Goal: Information Seeking & Learning: Learn about a topic

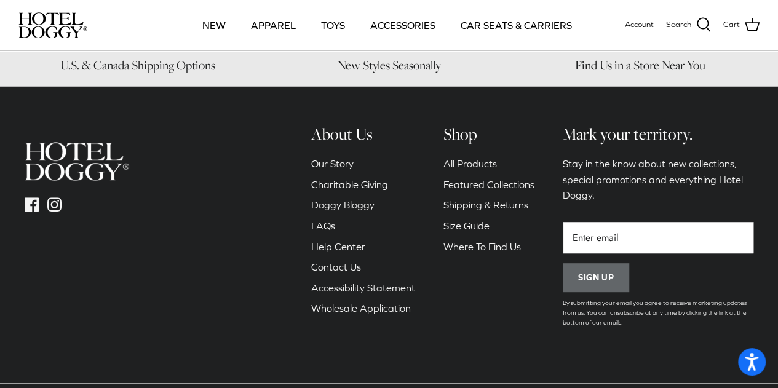
scroll to position [173, 0]
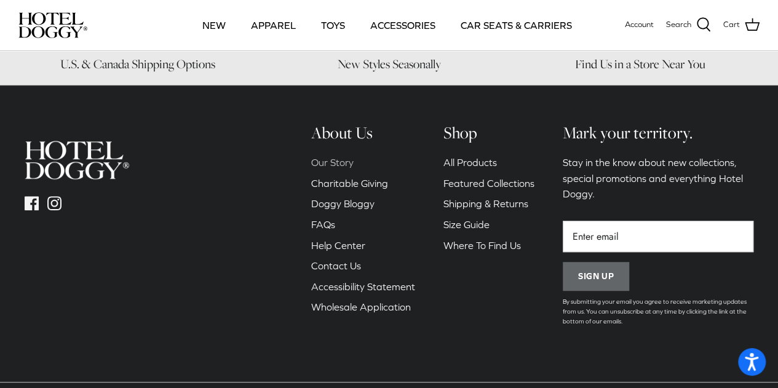
click at [336, 164] on link "Our Story" at bounding box center [332, 162] width 42 height 11
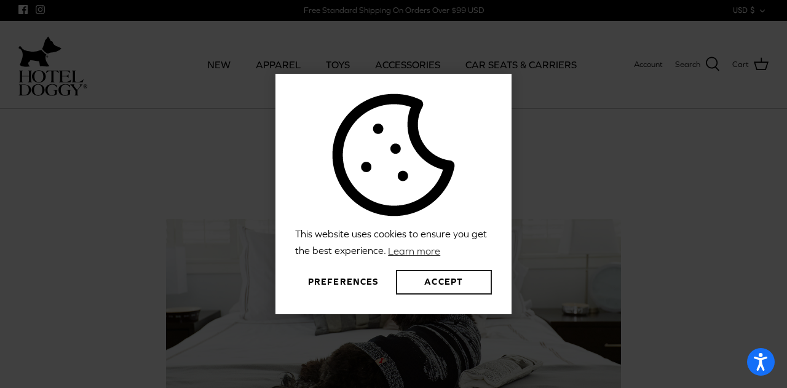
click at [437, 284] on button "Accept" at bounding box center [444, 282] width 96 height 25
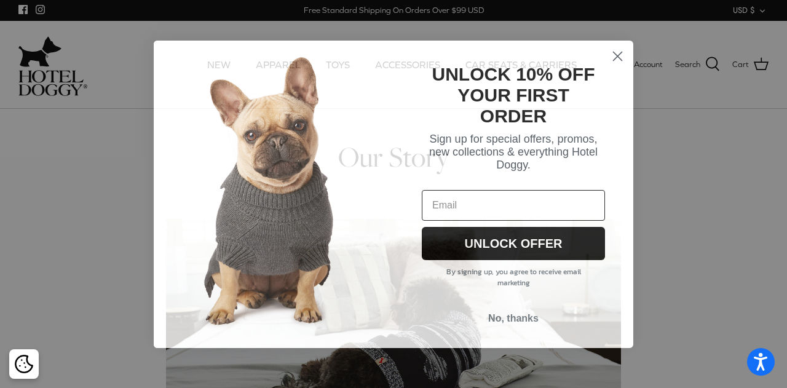
click at [620, 55] on circle "Close dialog" at bounding box center [617, 55] width 20 height 20
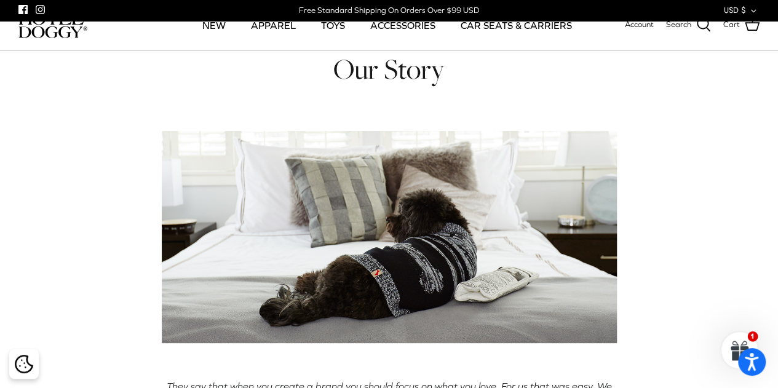
scroll to position [791, 0]
